Goal: Transaction & Acquisition: Download file/media

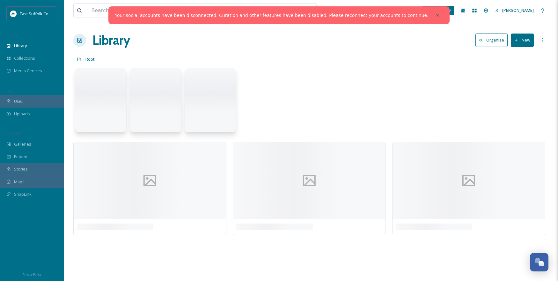
click at [435, 13] on icon at bounding box center [437, 15] width 4 height 4
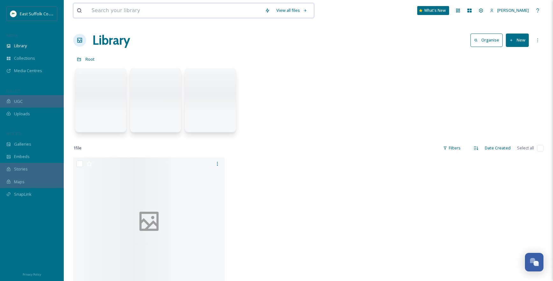
click at [160, 13] on input at bounding box center [174, 11] width 173 height 14
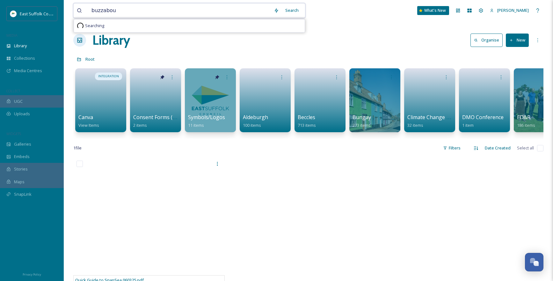
type input "buzzabout"
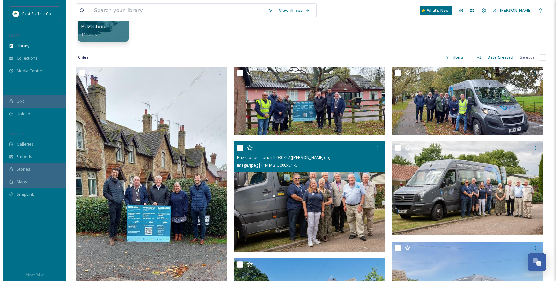
scroll to position [48, 0]
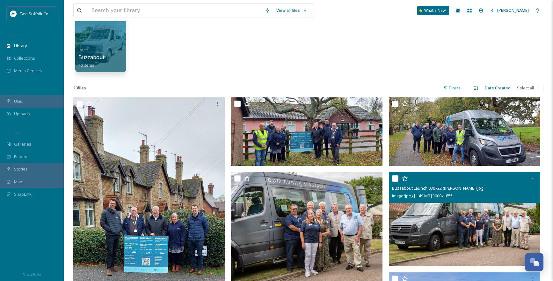
click at [481, 220] on img at bounding box center [464, 219] width 151 height 94
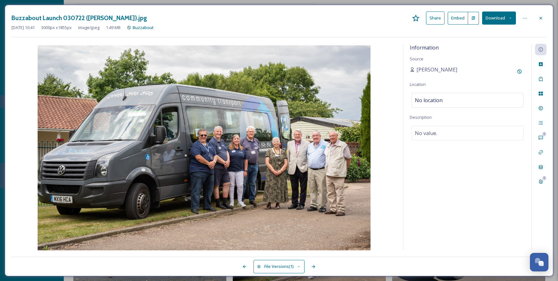
click at [507, 18] on button "Download" at bounding box center [499, 17] width 34 height 13
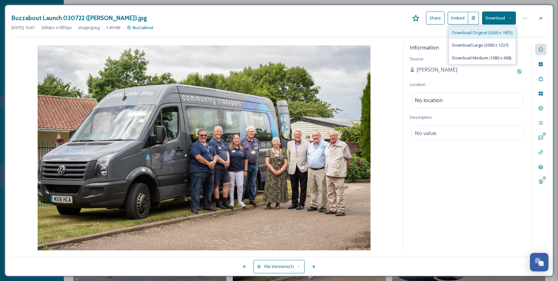
click at [498, 30] on span "Download Original (3000 x 1855)" at bounding box center [482, 33] width 60 height 6
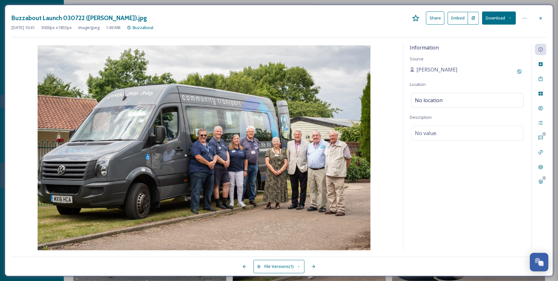
scroll to position [48, 0]
